Goal: Task Accomplishment & Management: Use online tool/utility

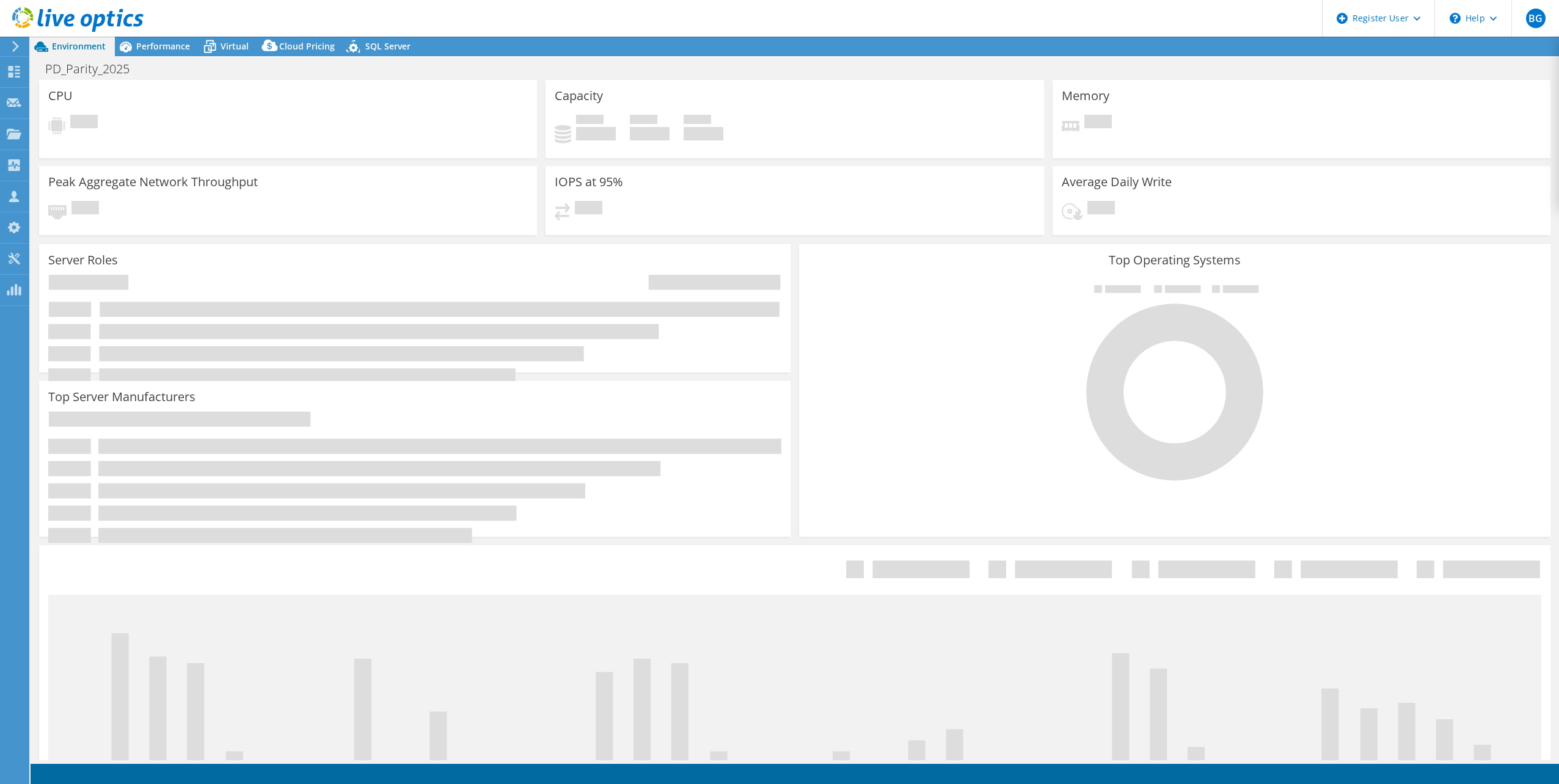
select select "USD"
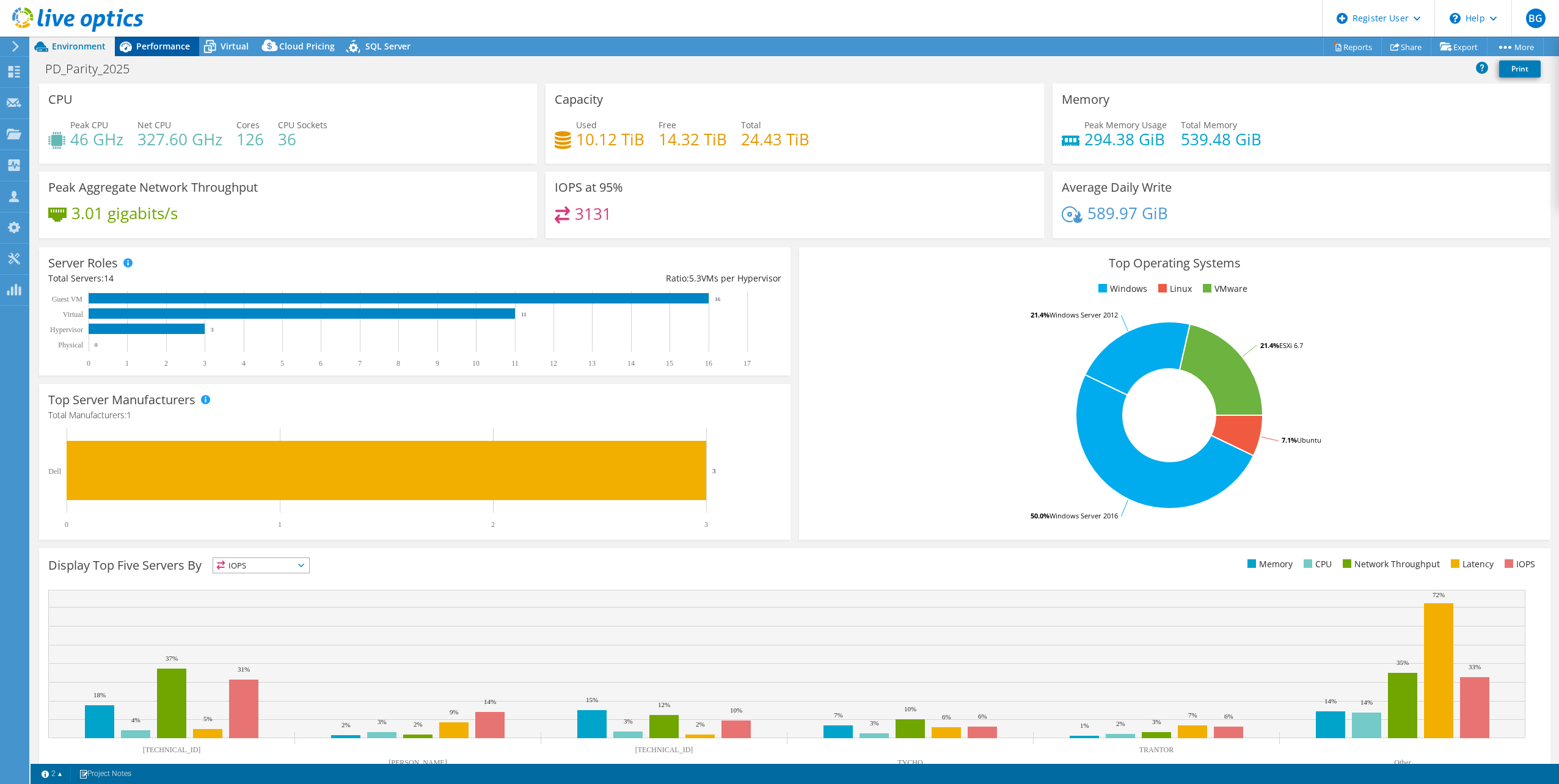
click at [149, 48] on span "Performance" at bounding box center [163, 46] width 54 height 11
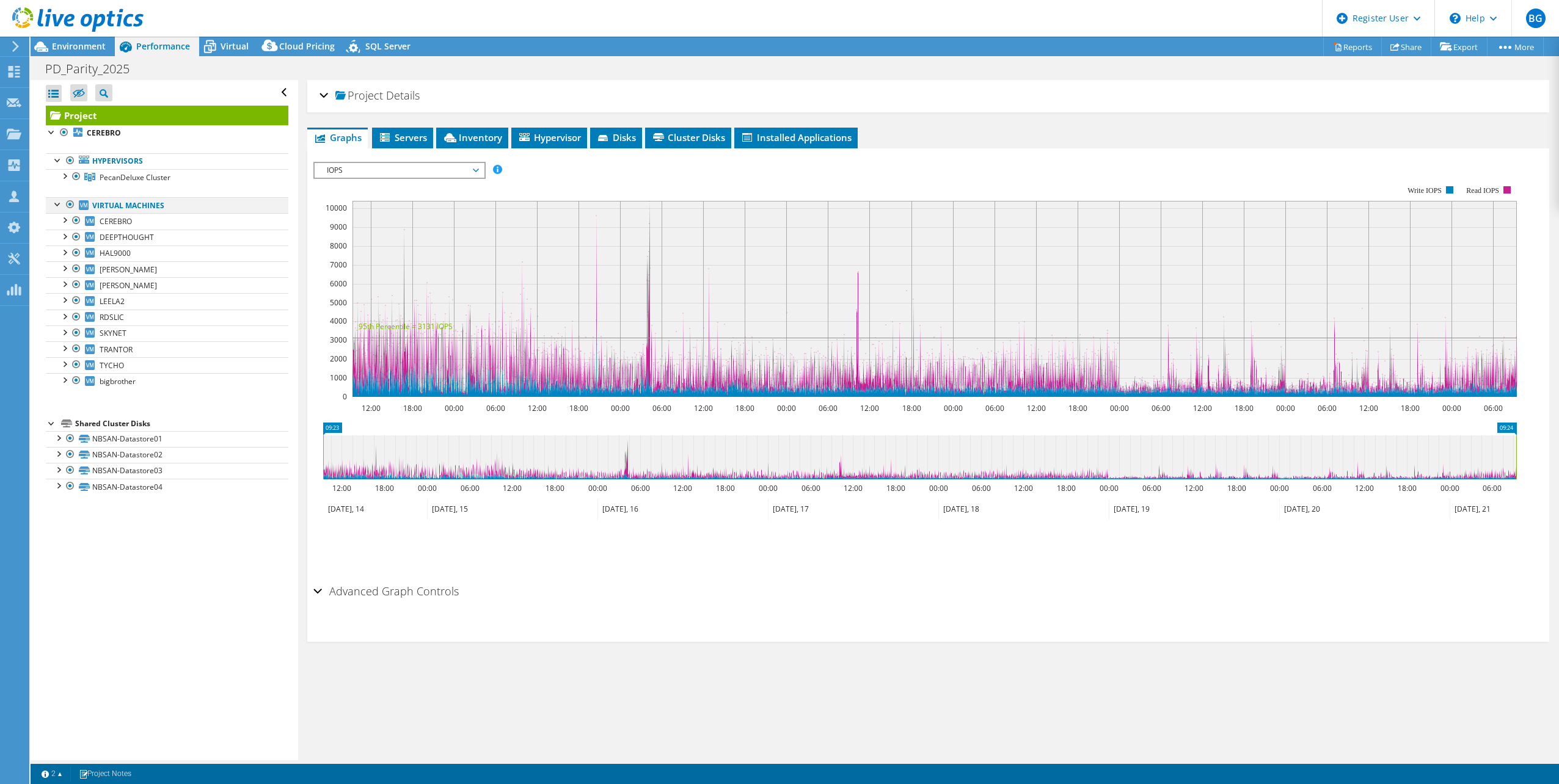
click at [68, 204] on div at bounding box center [70, 205] width 12 height 15
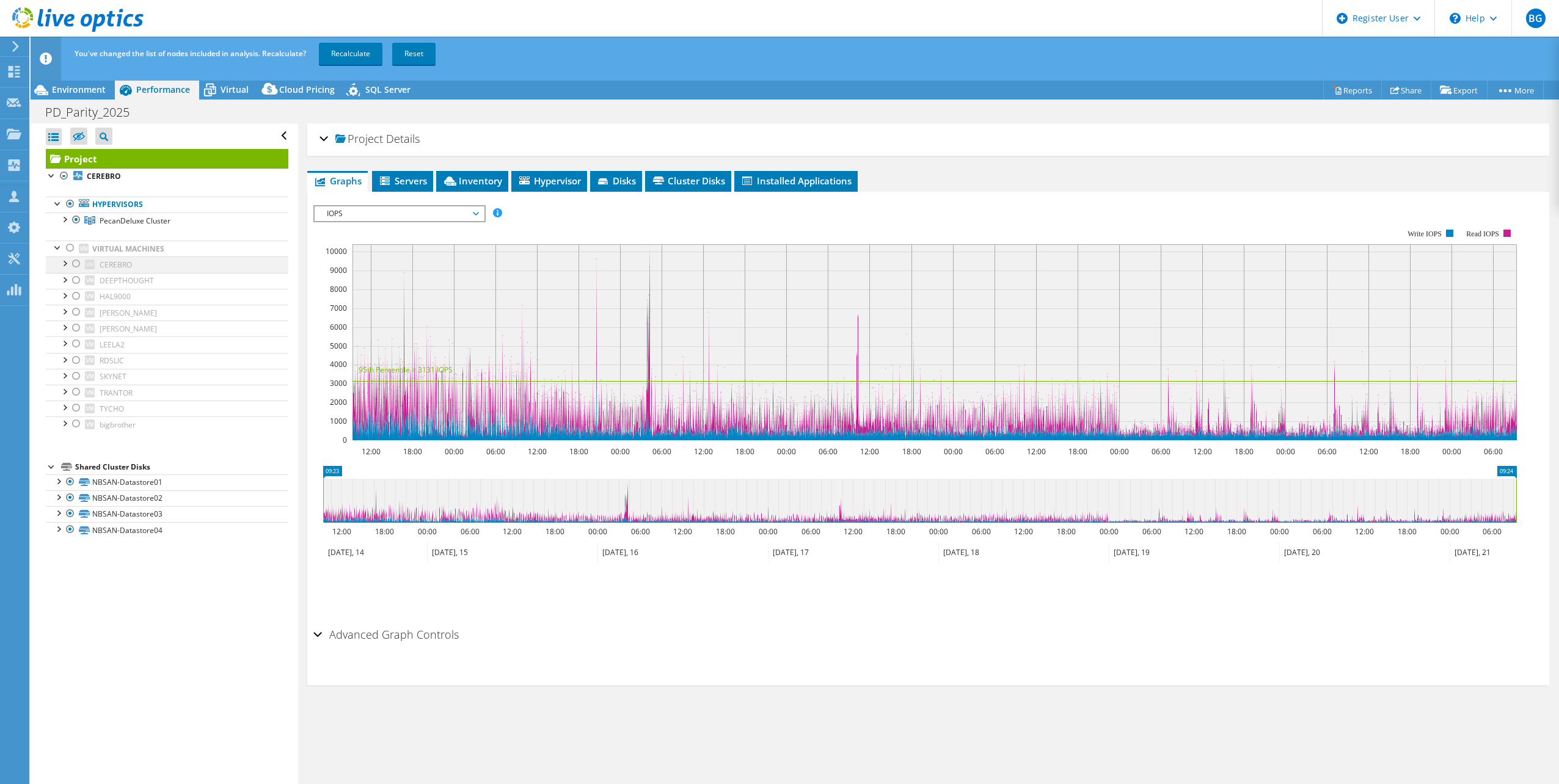
click at [77, 264] on div at bounding box center [76, 264] width 12 height 15
click at [339, 58] on link "Recalculate" at bounding box center [351, 54] width 63 height 22
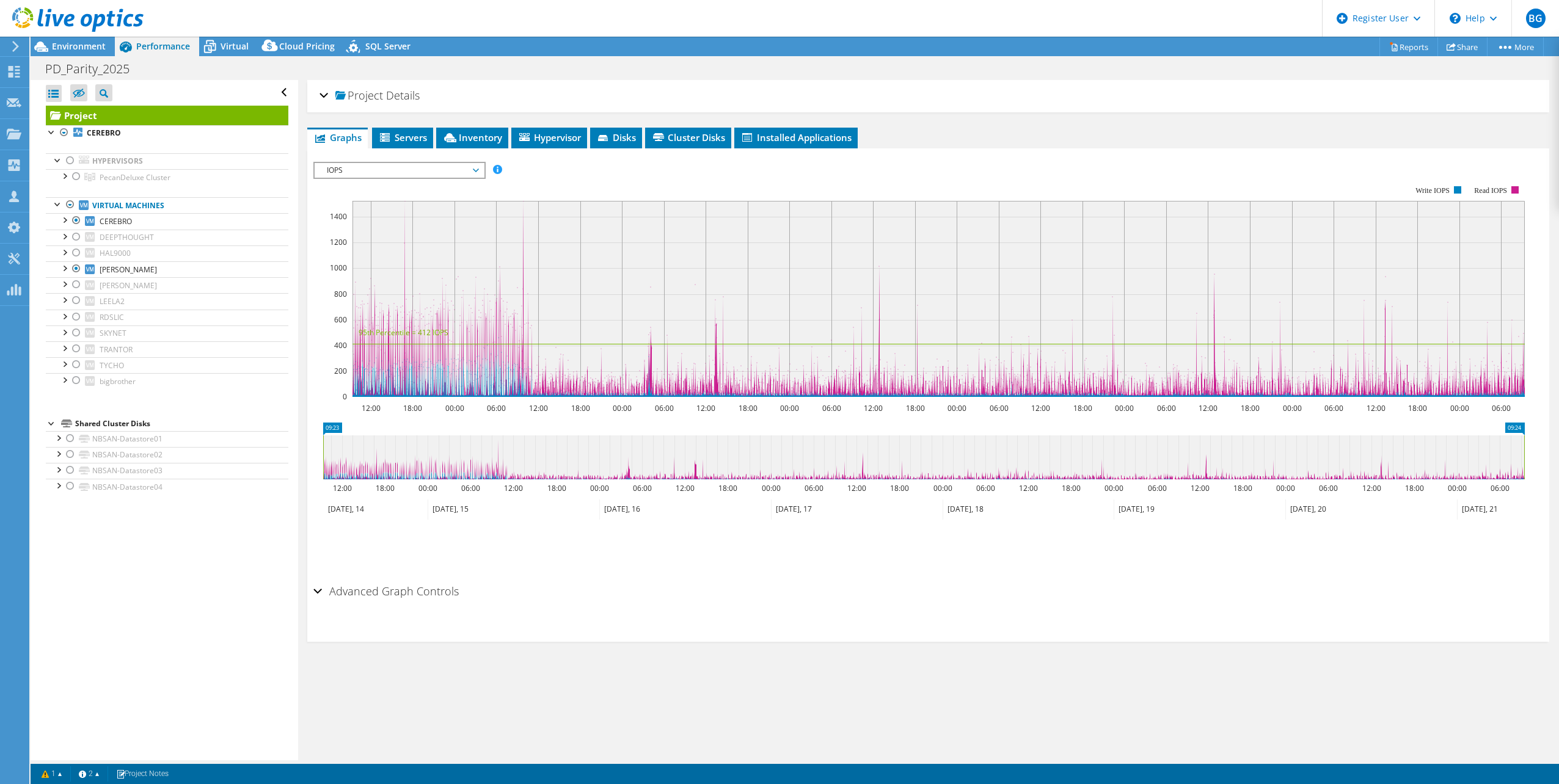
click at [324, 93] on div "Project Details" at bounding box center [927, 96] width 1217 height 26
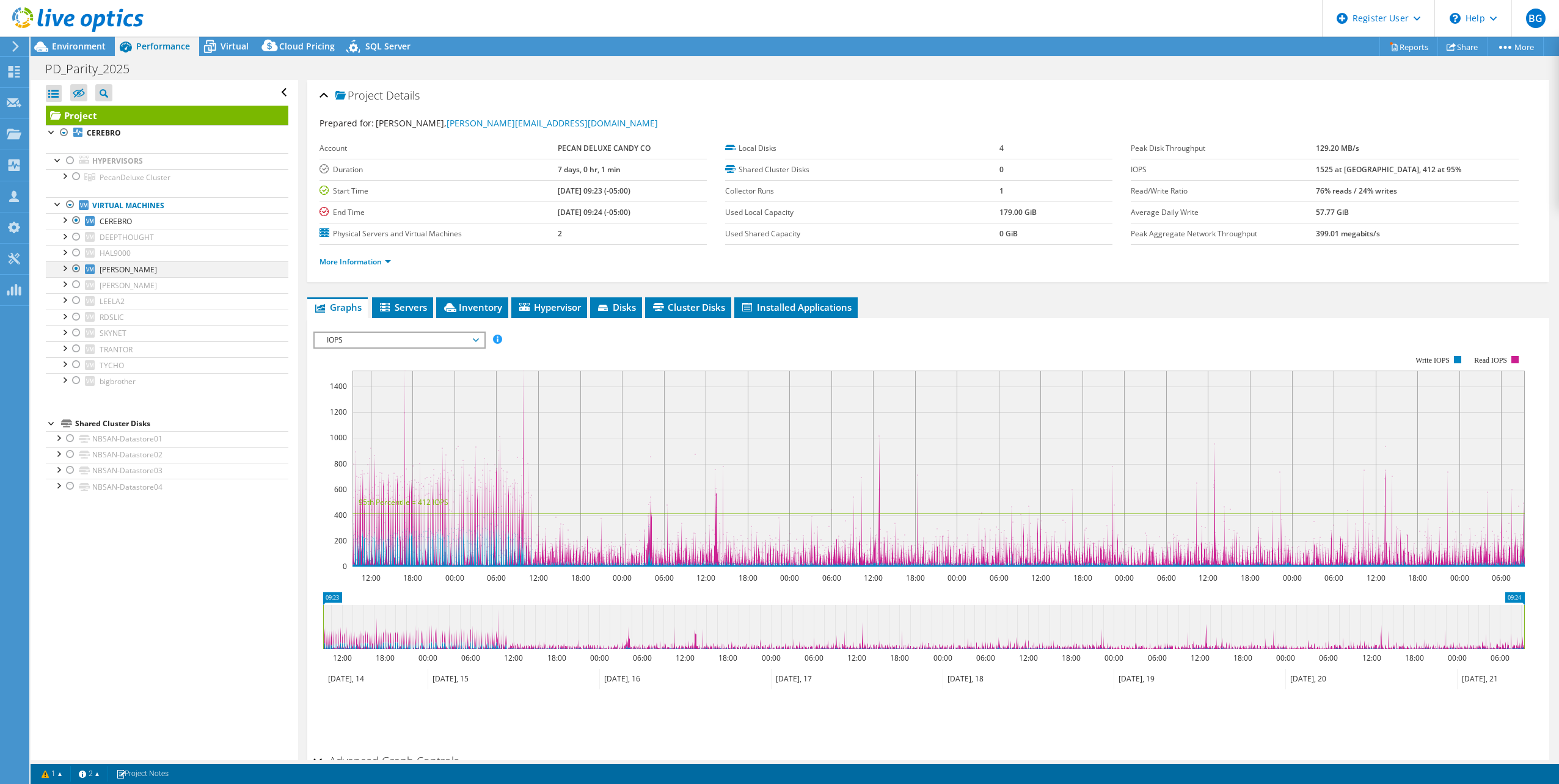
click at [77, 268] on div at bounding box center [76, 269] width 12 height 15
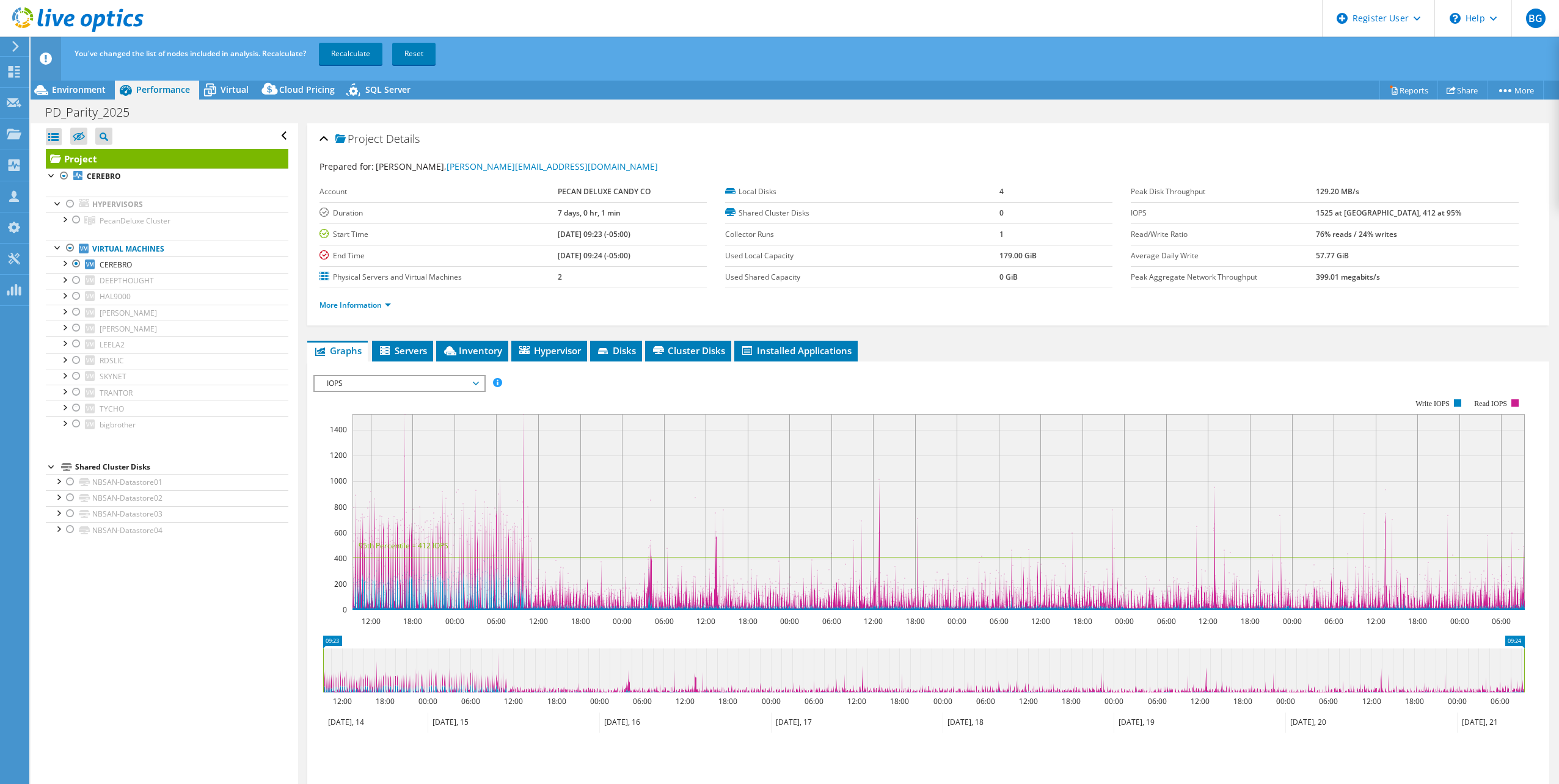
click at [975, 324] on div "Project Details Prepared for: Doug Starkey, doug_starkey@pecandeluxe.com Accoun…" at bounding box center [927, 224] width 1242 height 202
click at [344, 50] on link "Recalculate" at bounding box center [351, 54] width 63 height 22
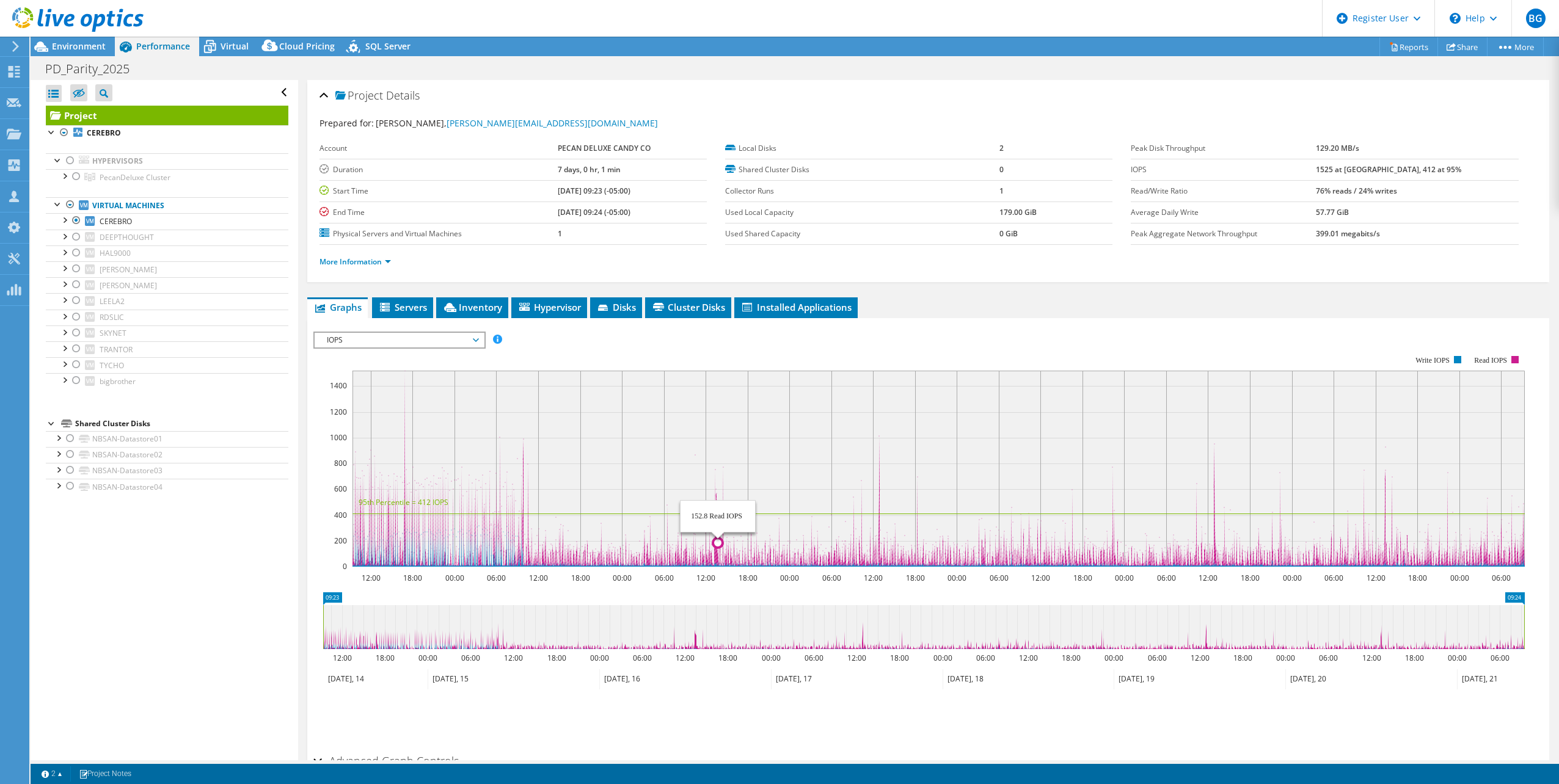
click at [715, 549] on icon at bounding box center [939, 468] width 1172 height 196
click at [69, 204] on div at bounding box center [70, 205] width 12 height 15
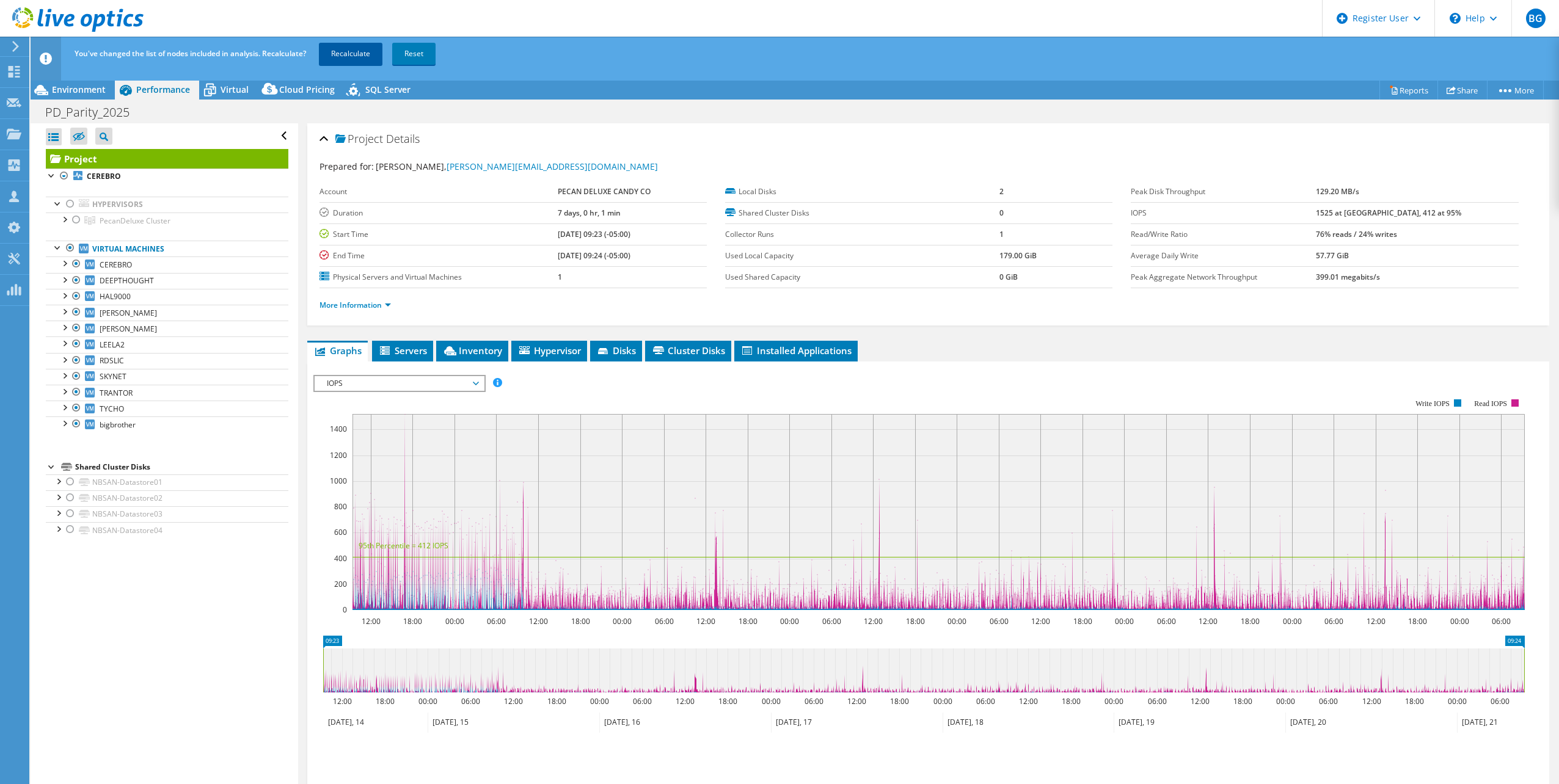
click at [355, 48] on link "Recalculate" at bounding box center [351, 54] width 63 height 22
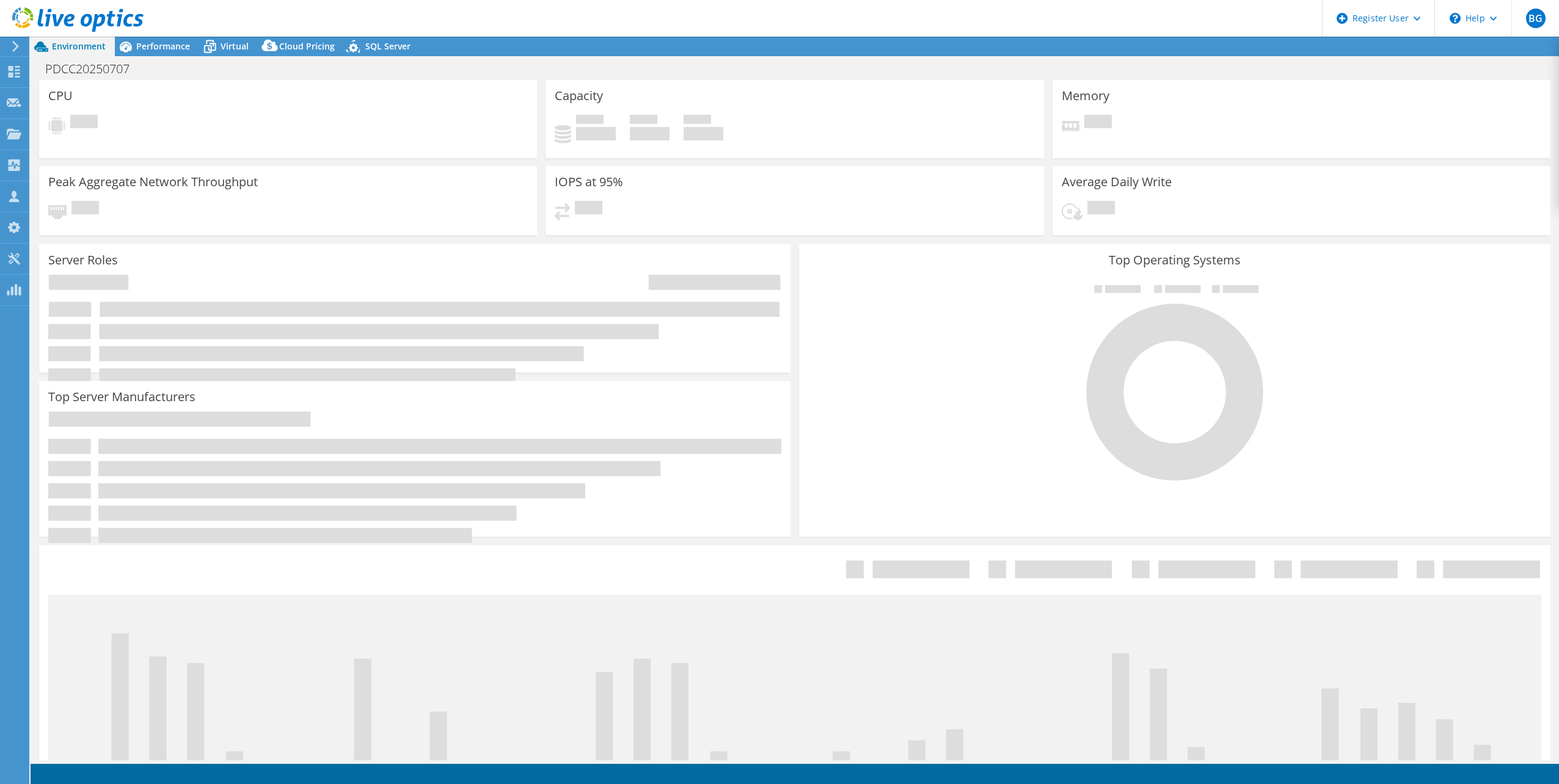
select select "USD"
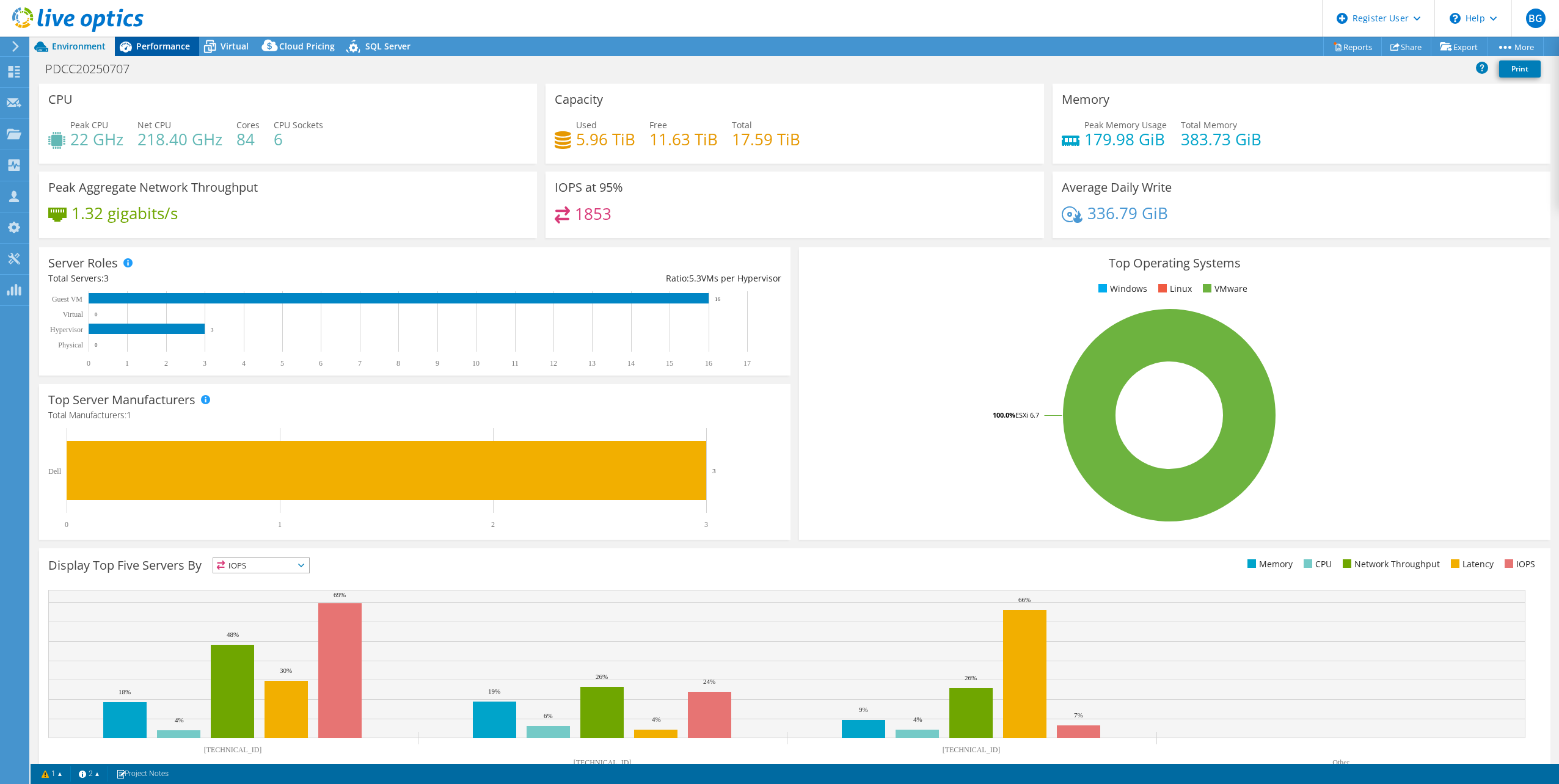
click at [145, 50] on span "Performance" at bounding box center [163, 46] width 54 height 11
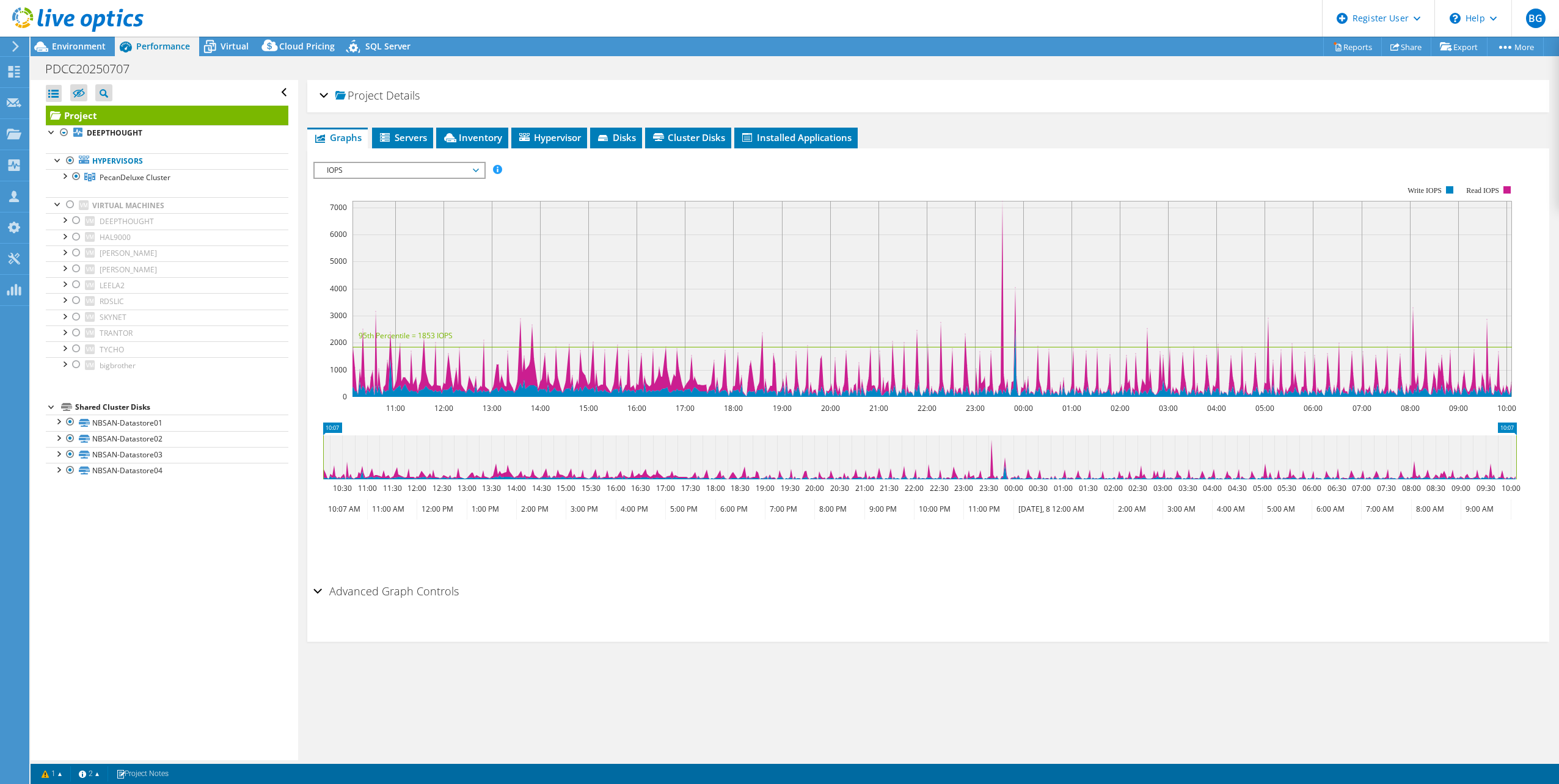
click at [324, 106] on div "Project Details" at bounding box center [927, 96] width 1217 height 26
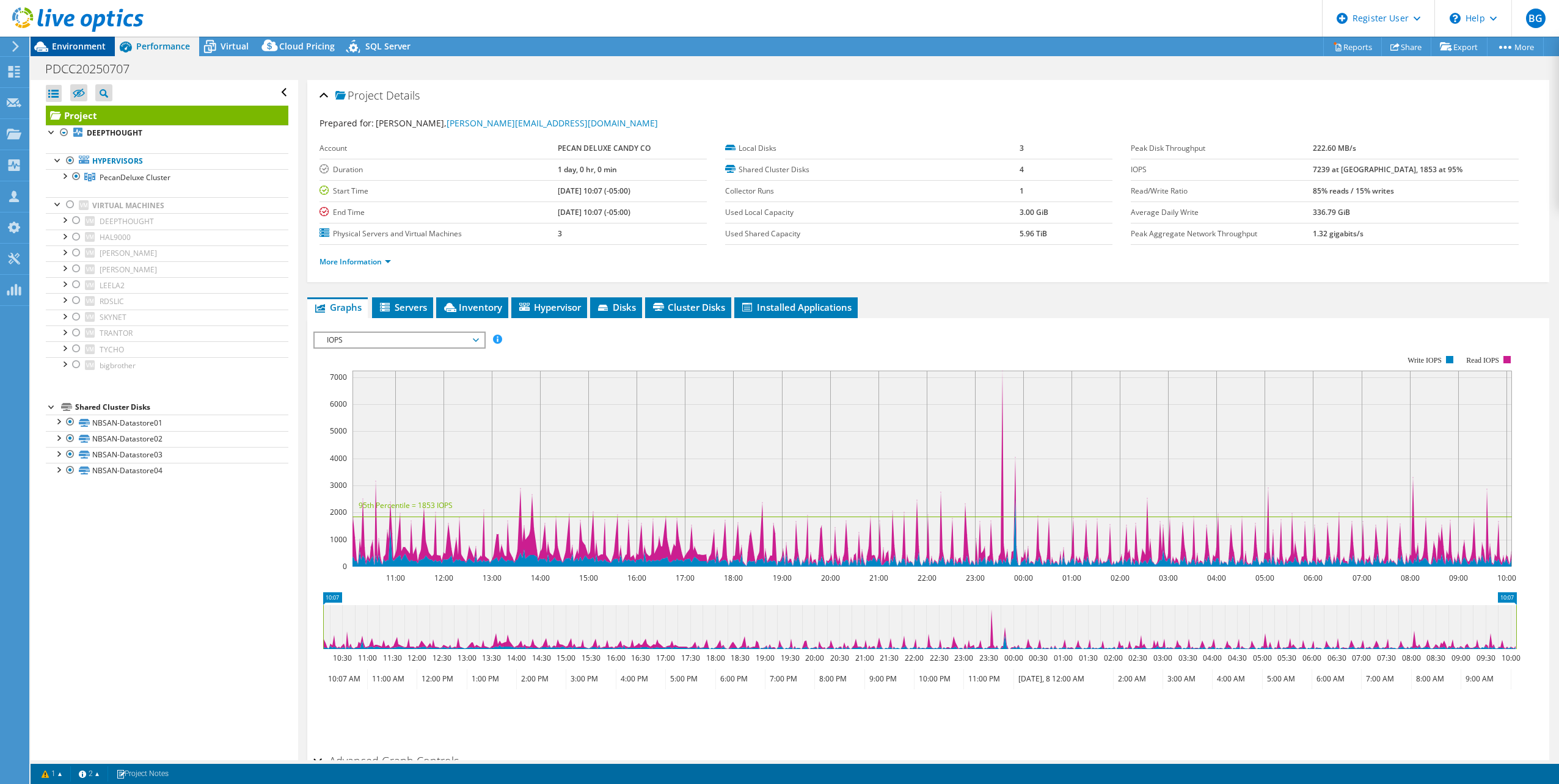
click at [47, 48] on icon at bounding box center [41, 46] width 21 height 21
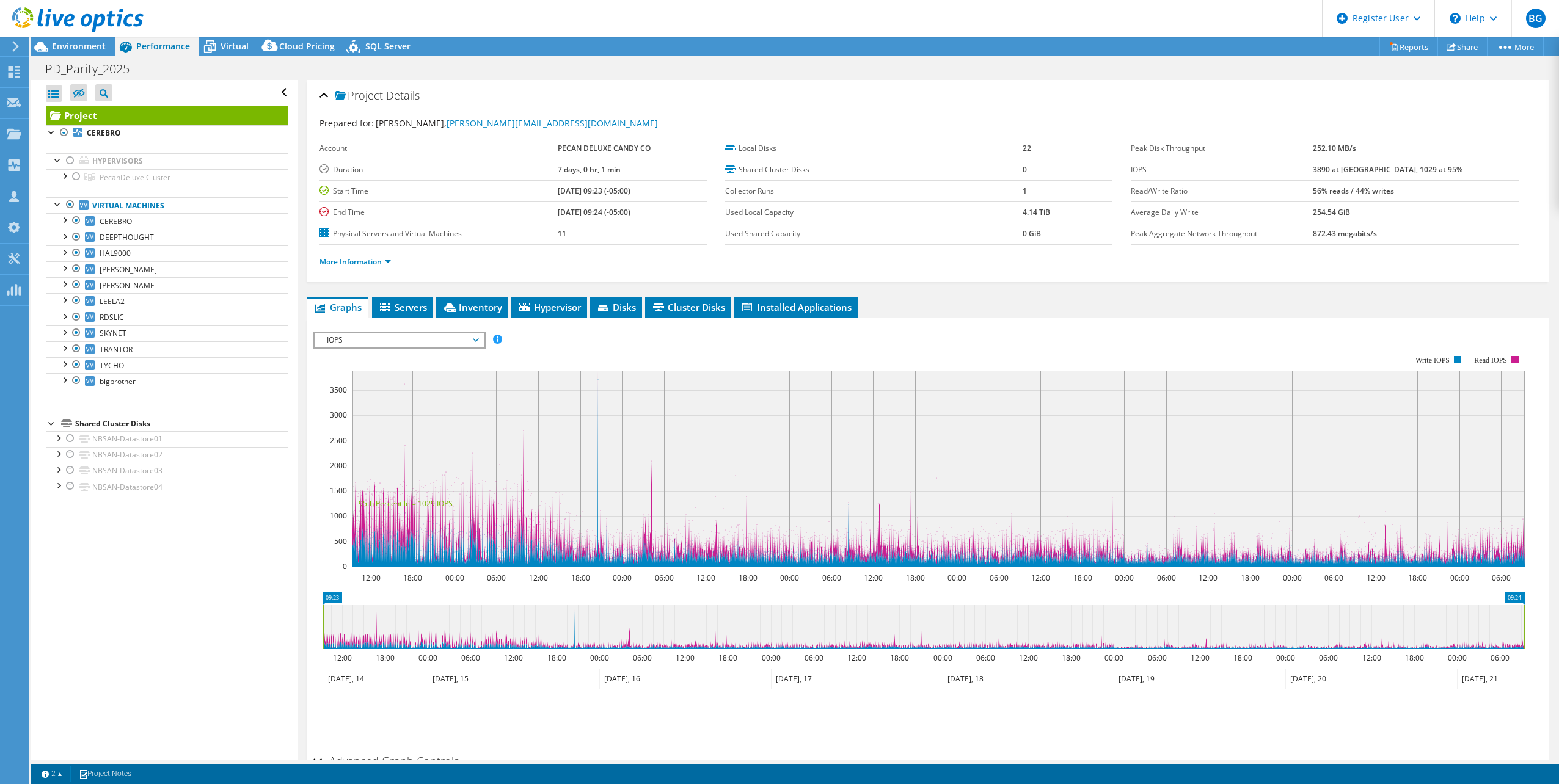
select select "USD"
click at [77, 42] on span "Environment" at bounding box center [79, 46] width 54 height 11
